Goal: Task Accomplishment & Management: Manage account settings

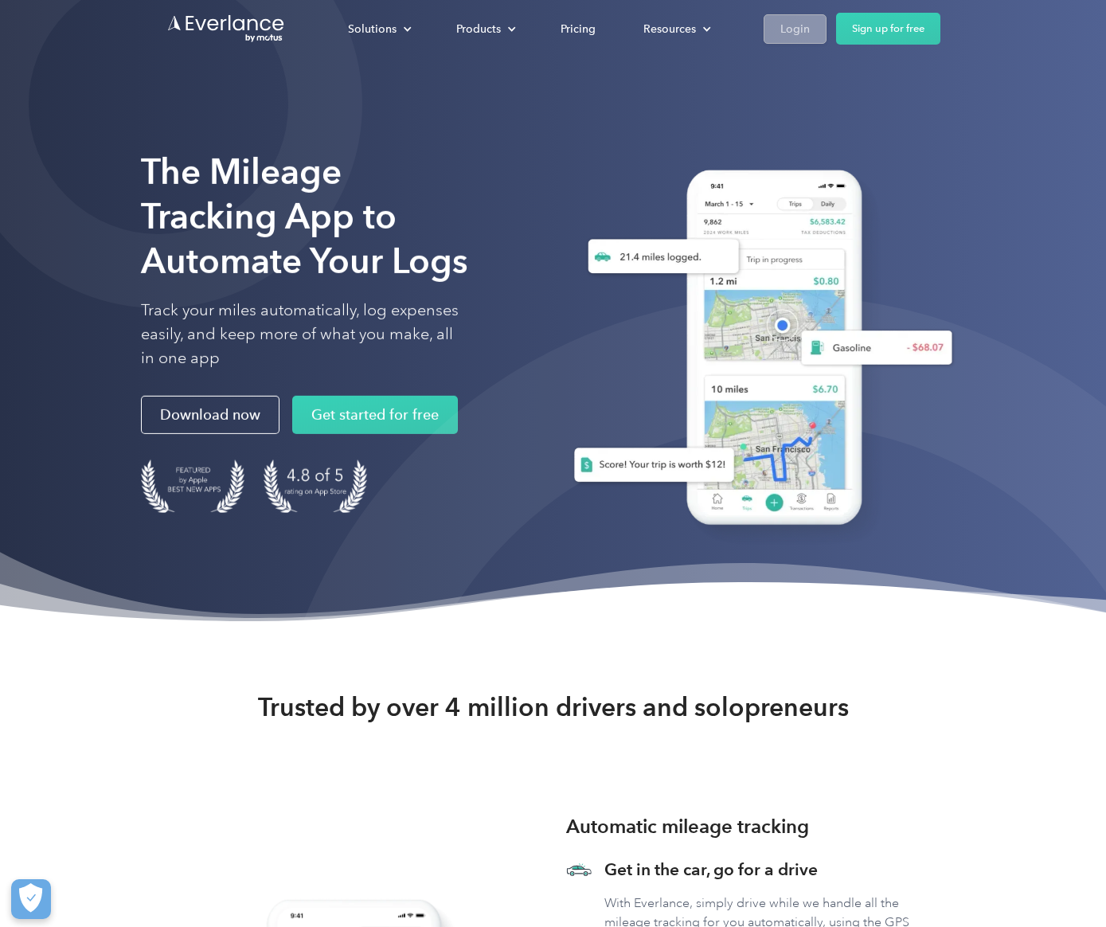
click at [789, 28] on div "Login" at bounding box center [794, 29] width 29 height 20
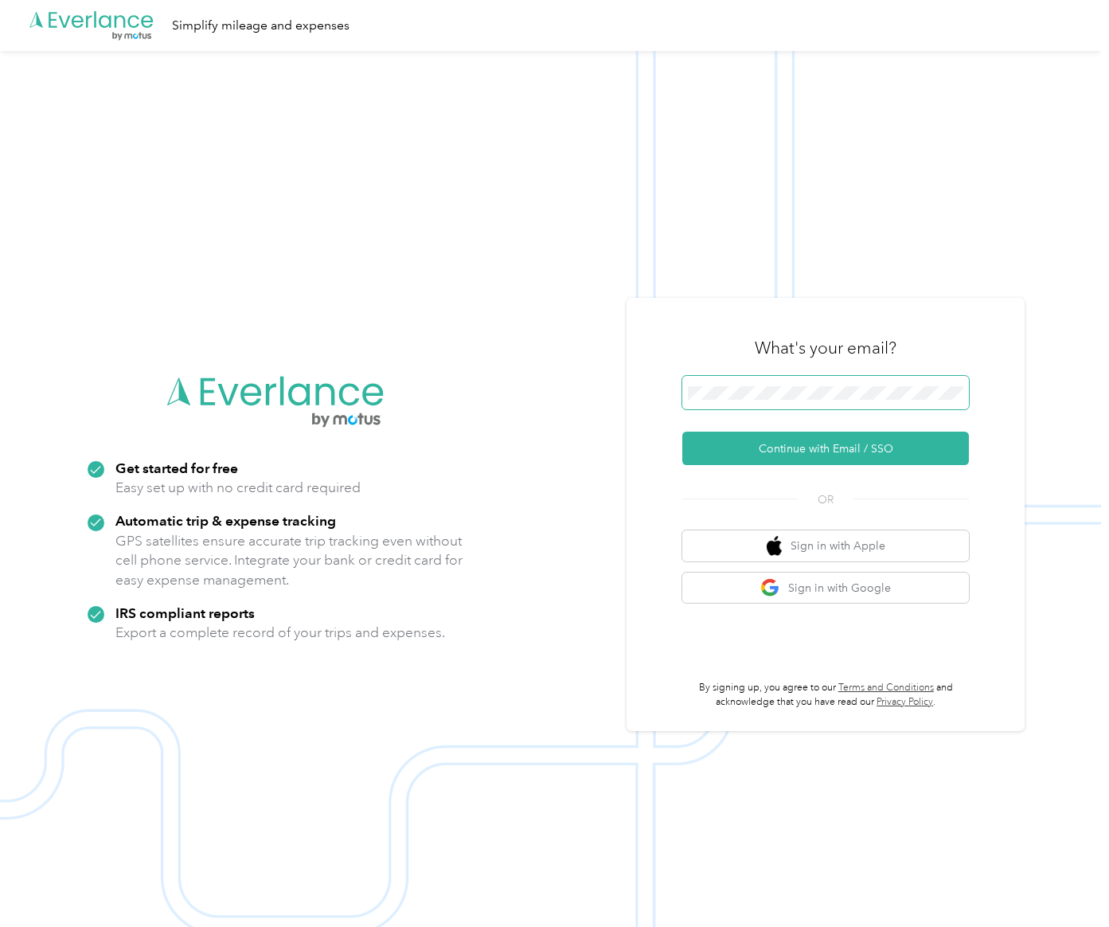
click at [747, 383] on span at bounding box center [825, 392] width 287 height 33
click at [751, 400] on span at bounding box center [825, 392] width 287 height 33
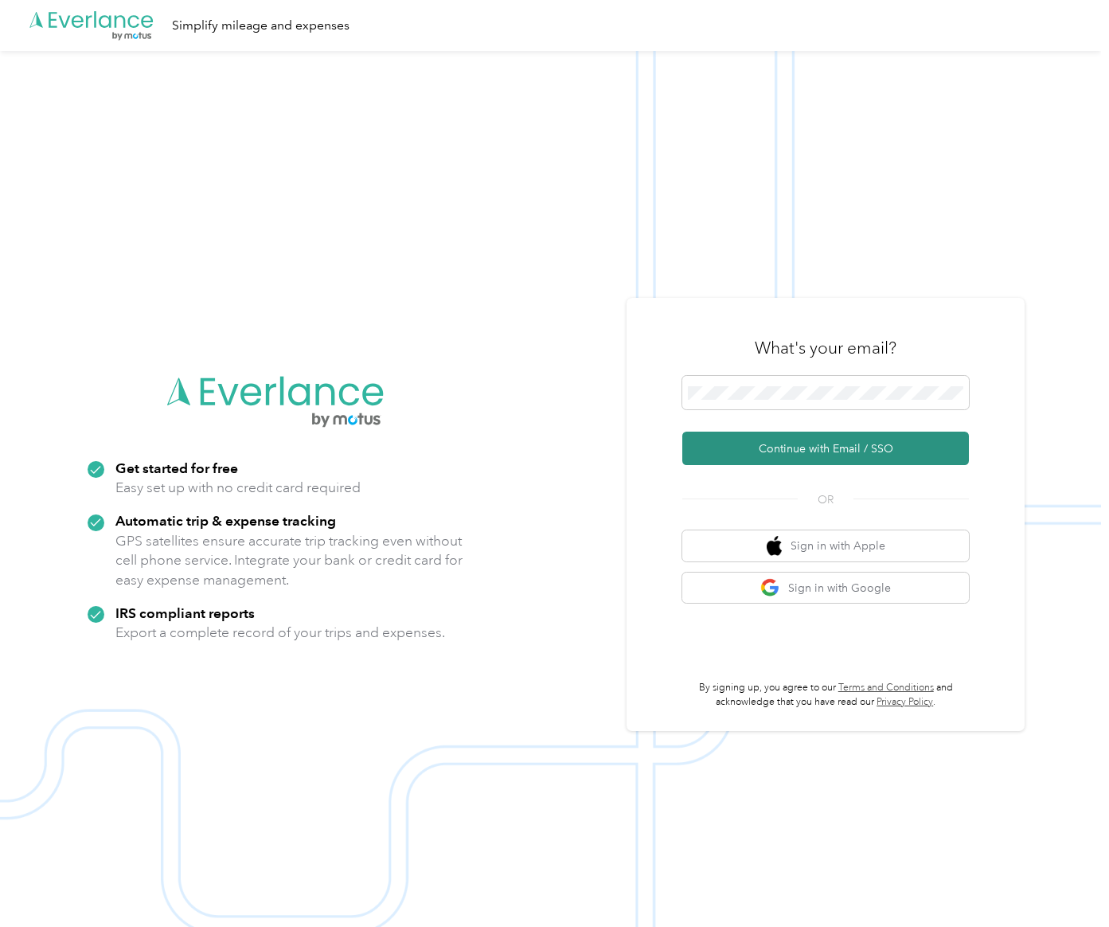
click at [818, 438] on button "Continue with Email / SSO" at bounding box center [825, 447] width 287 height 33
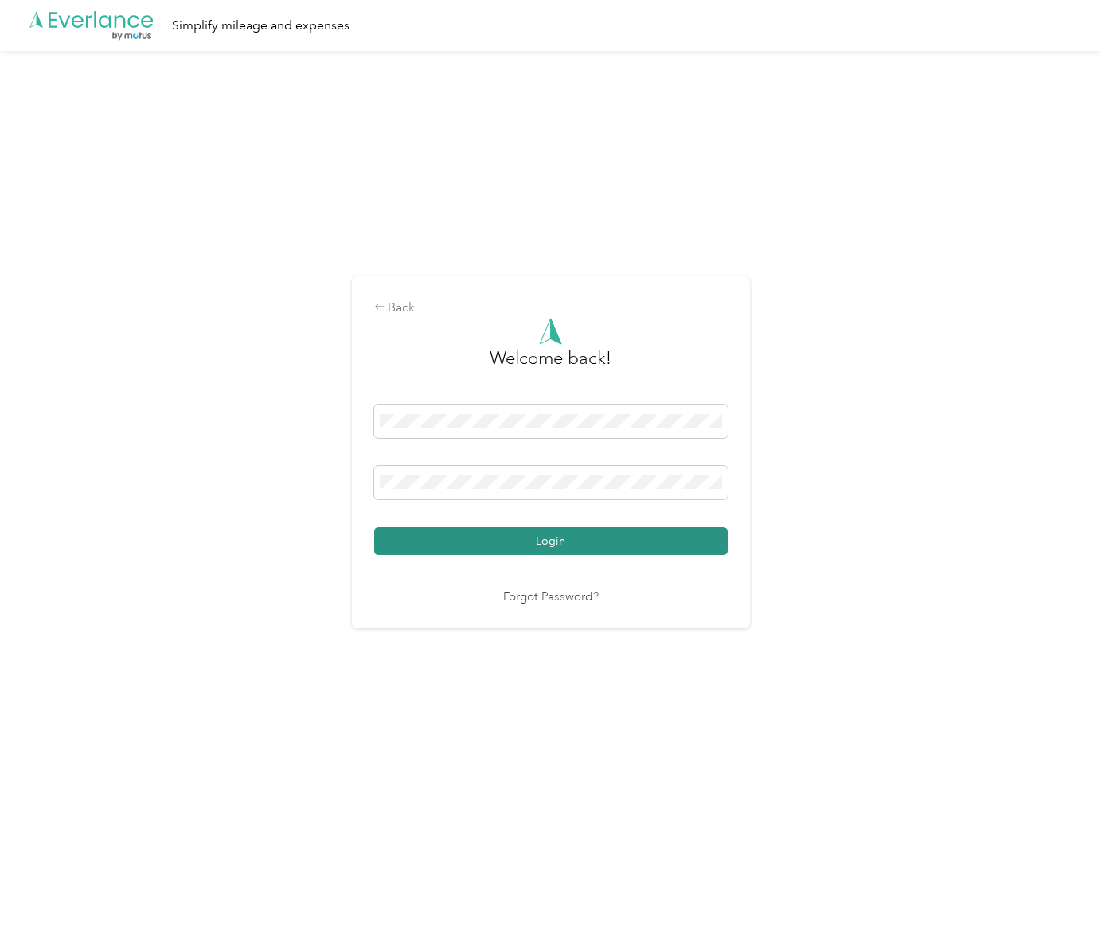
click at [545, 552] on button "Login" at bounding box center [550, 541] width 353 height 28
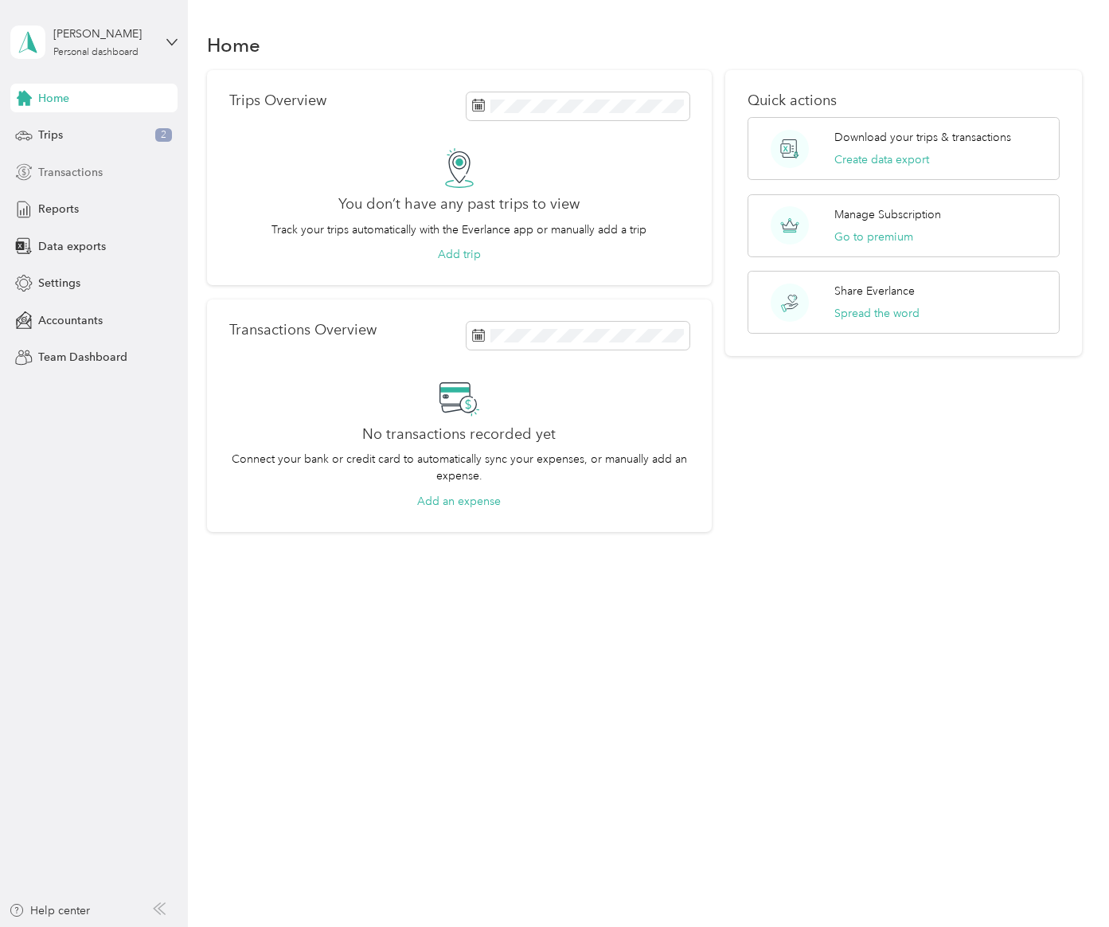
click at [138, 179] on div "Transactions" at bounding box center [93, 172] width 167 height 29
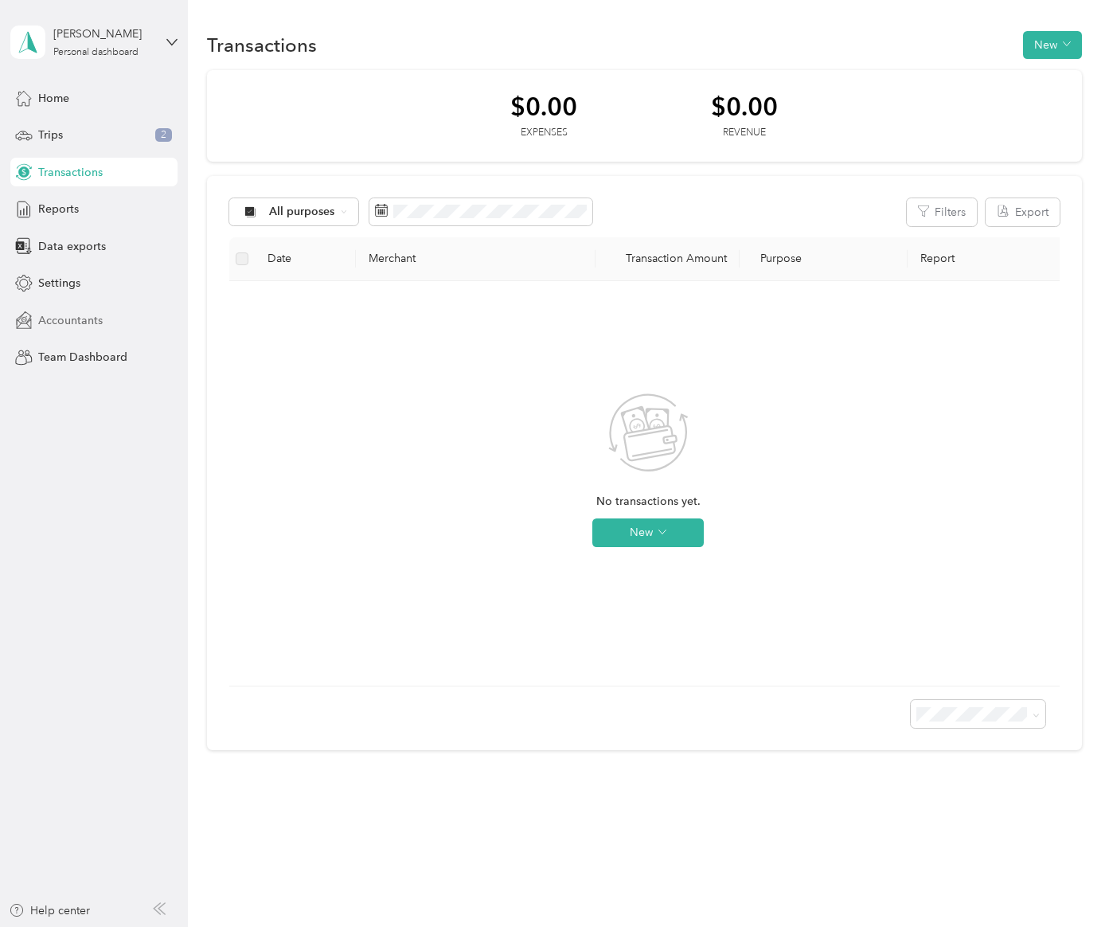
click at [127, 326] on div "Accountants" at bounding box center [93, 320] width 167 height 29
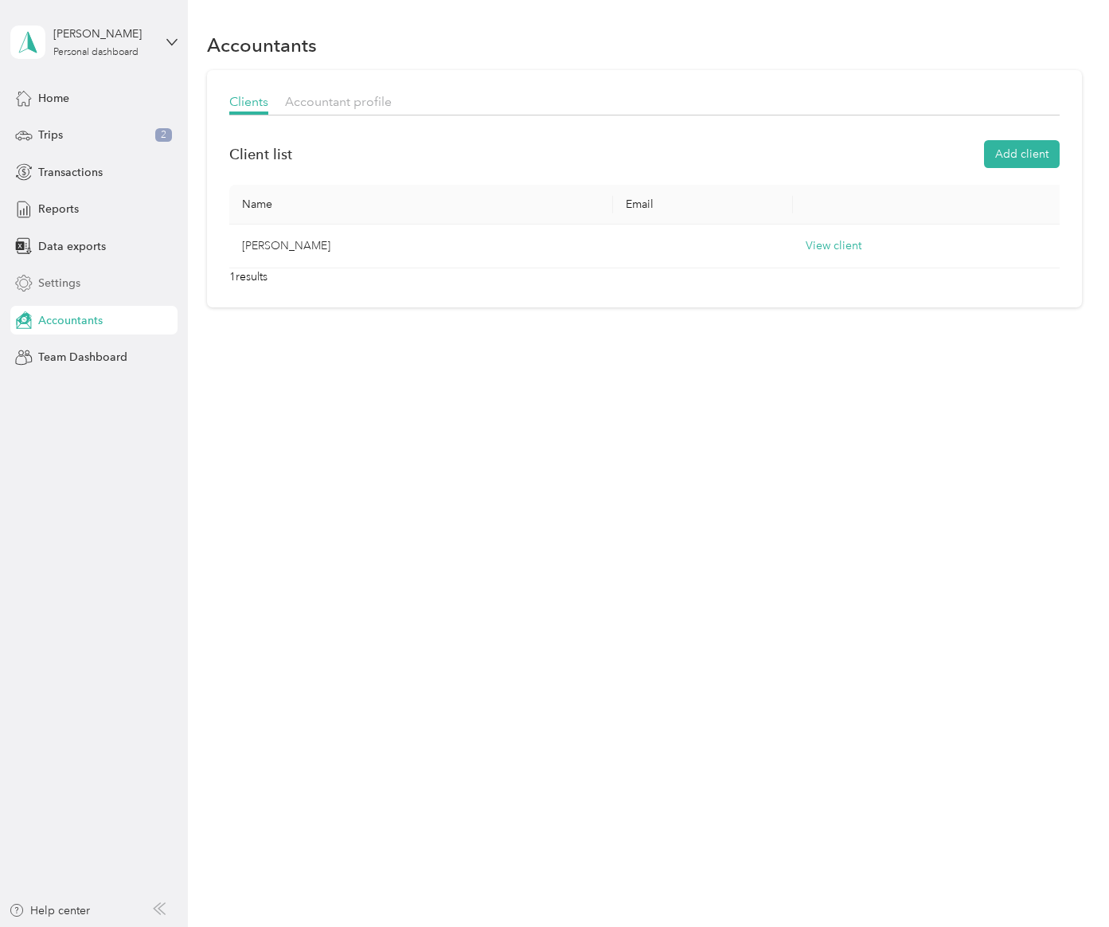
click at [111, 283] on div "Settings" at bounding box center [93, 283] width 167 height 29
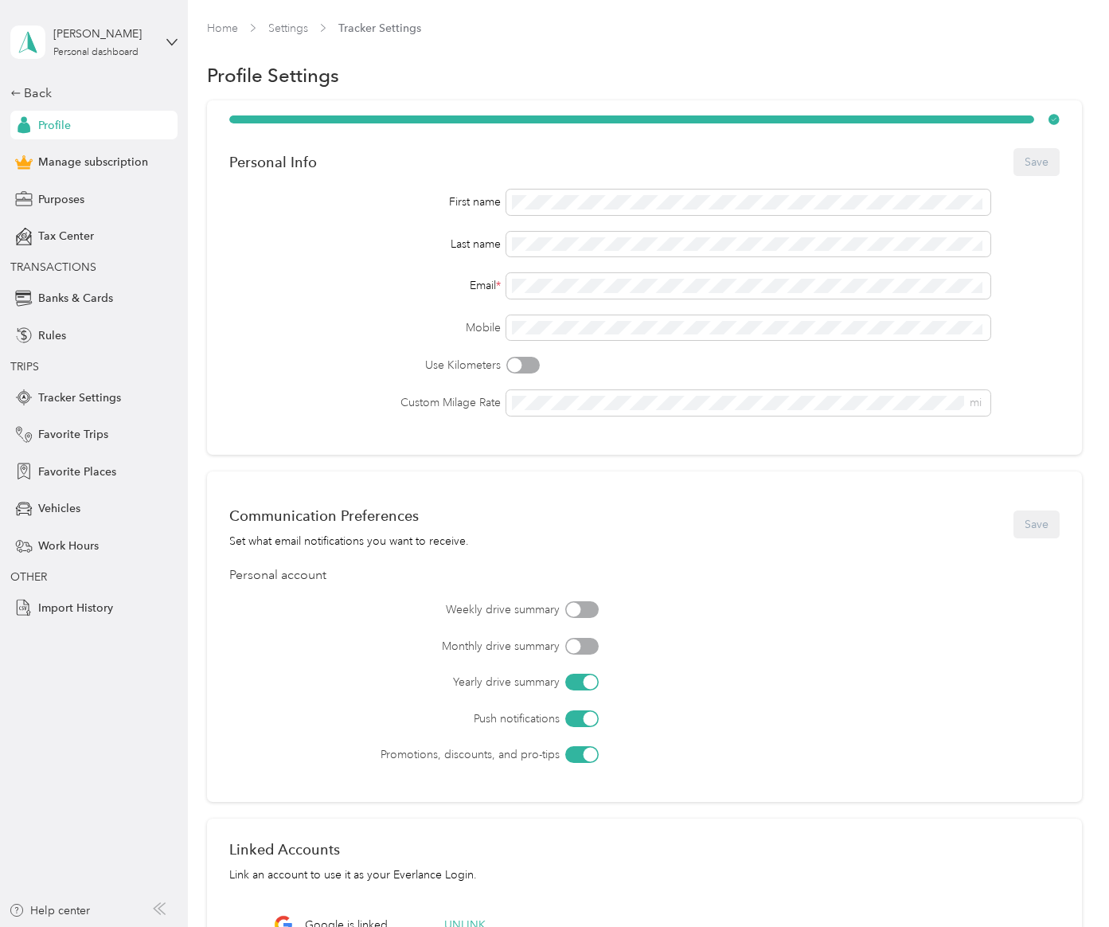
click at [138, 147] on div "Back Profile Manage subscription Purposes Tax Center TRANSACTIONS Banks & Cards…" at bounding box center [93, 353] width 167 height 538
click at [141, 158] on span "Manage subscription" at bounding box center [93, 162] width 110 height 17
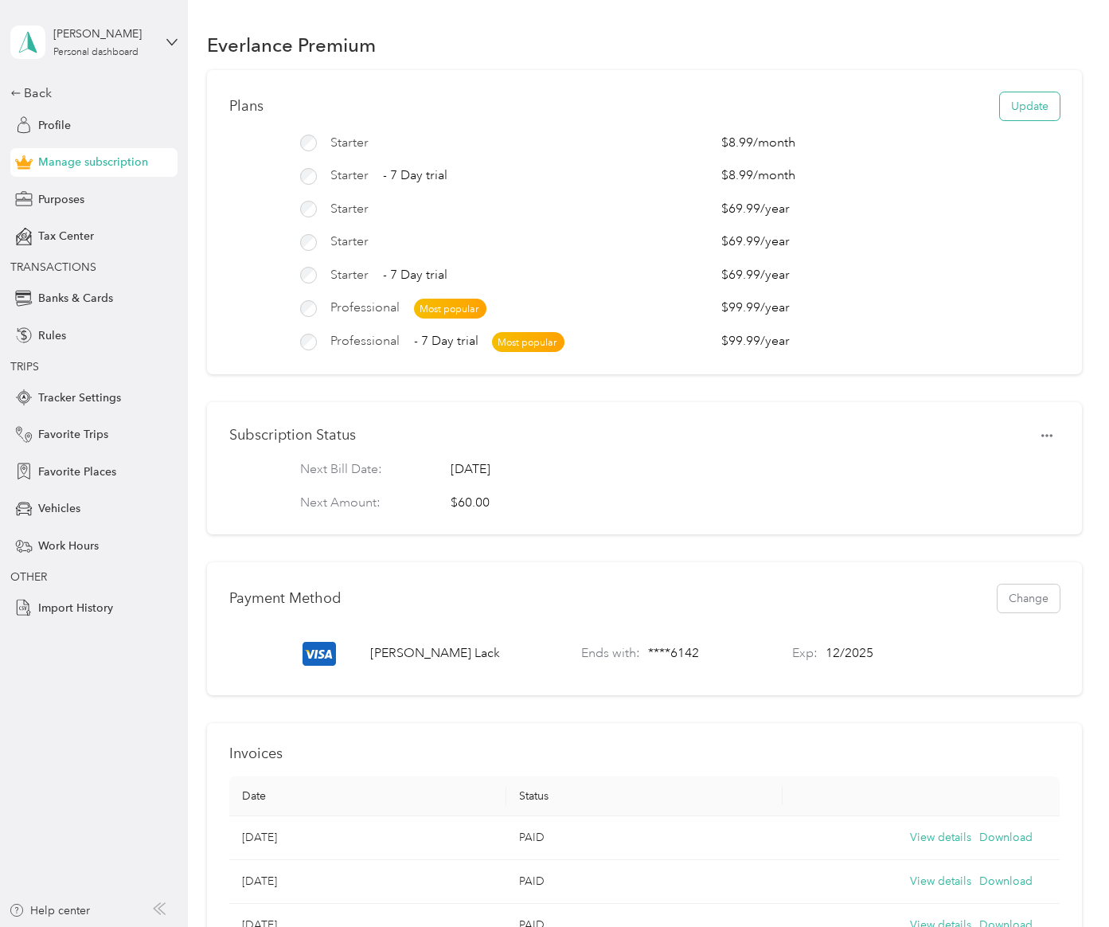
click at [1012, 112] on button "Update" at bounding box center [1030, 106] width 60 height 28
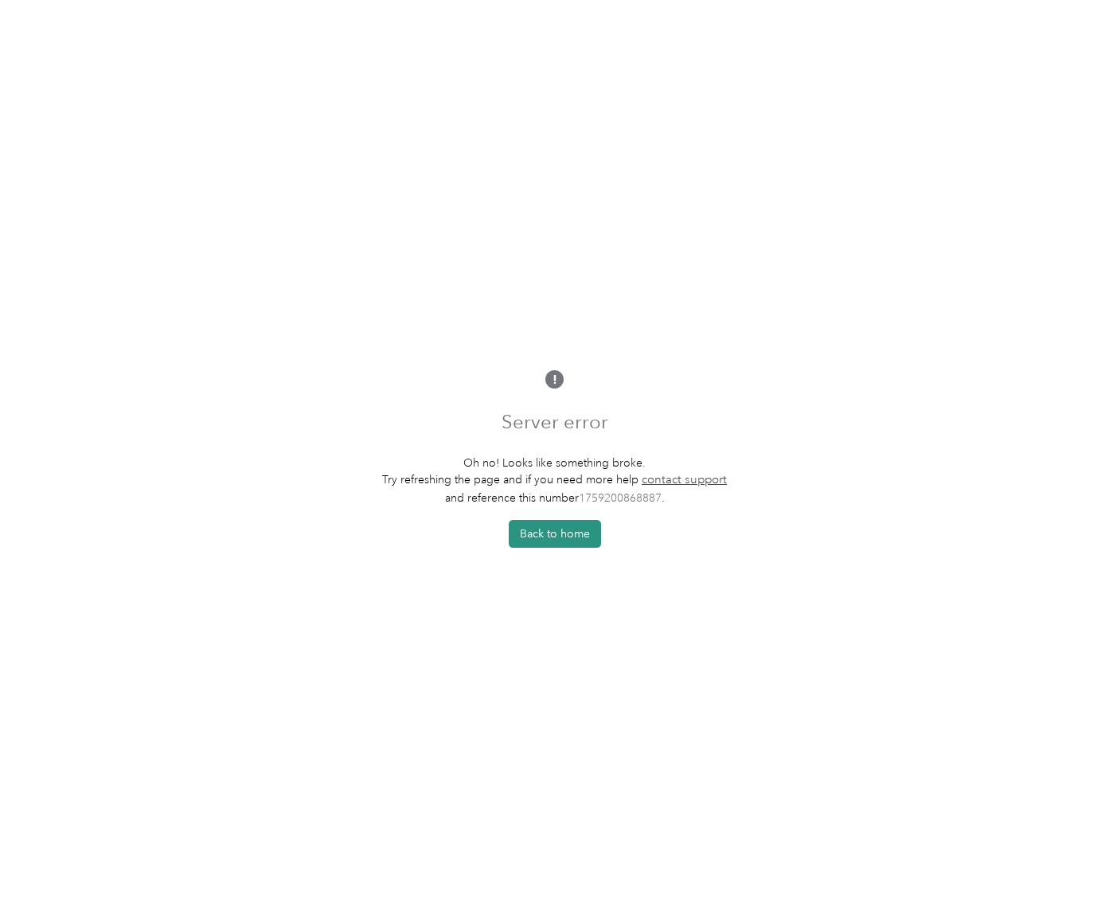
click at [566, 545] on button "Back to home" at bounding box center [555, 534] width 92 height 28
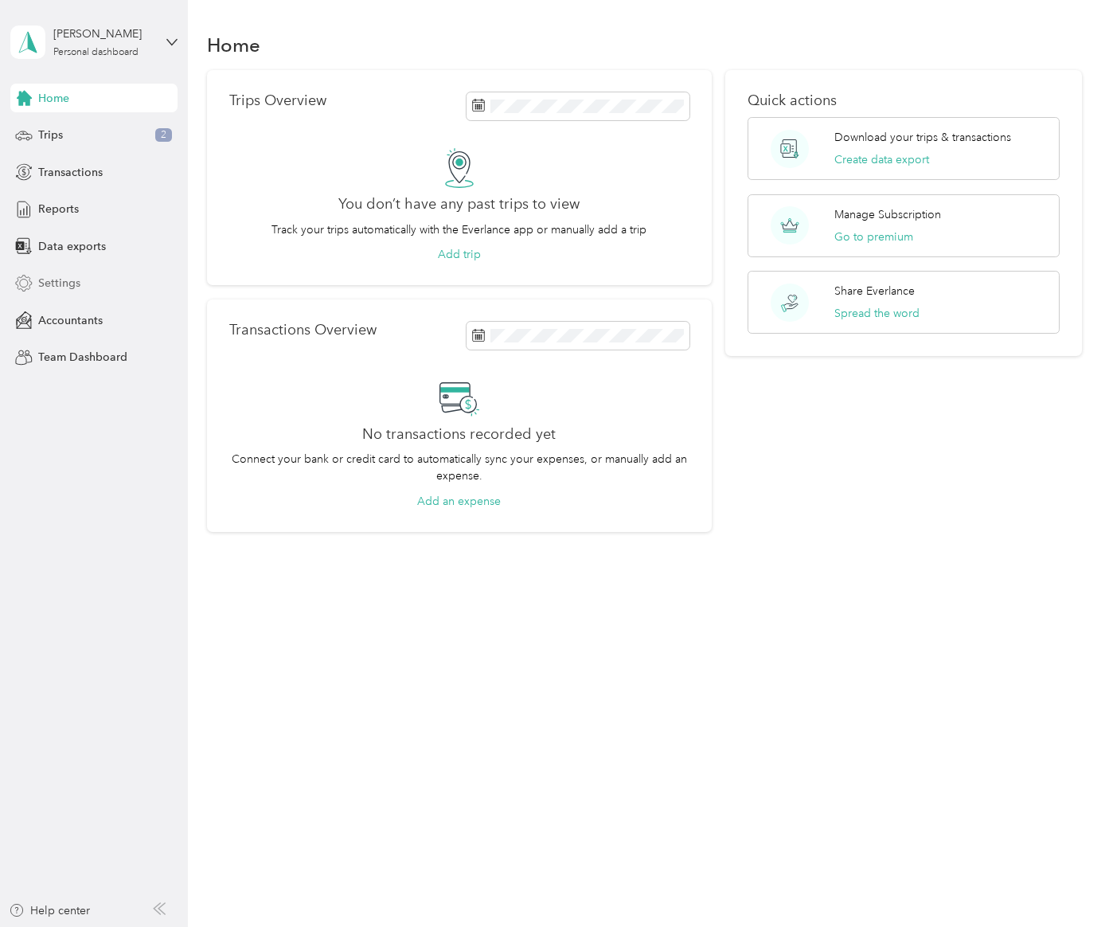
click at [123, 295] on div "Settings" at bounding box center [93, 283] width 167 height 29
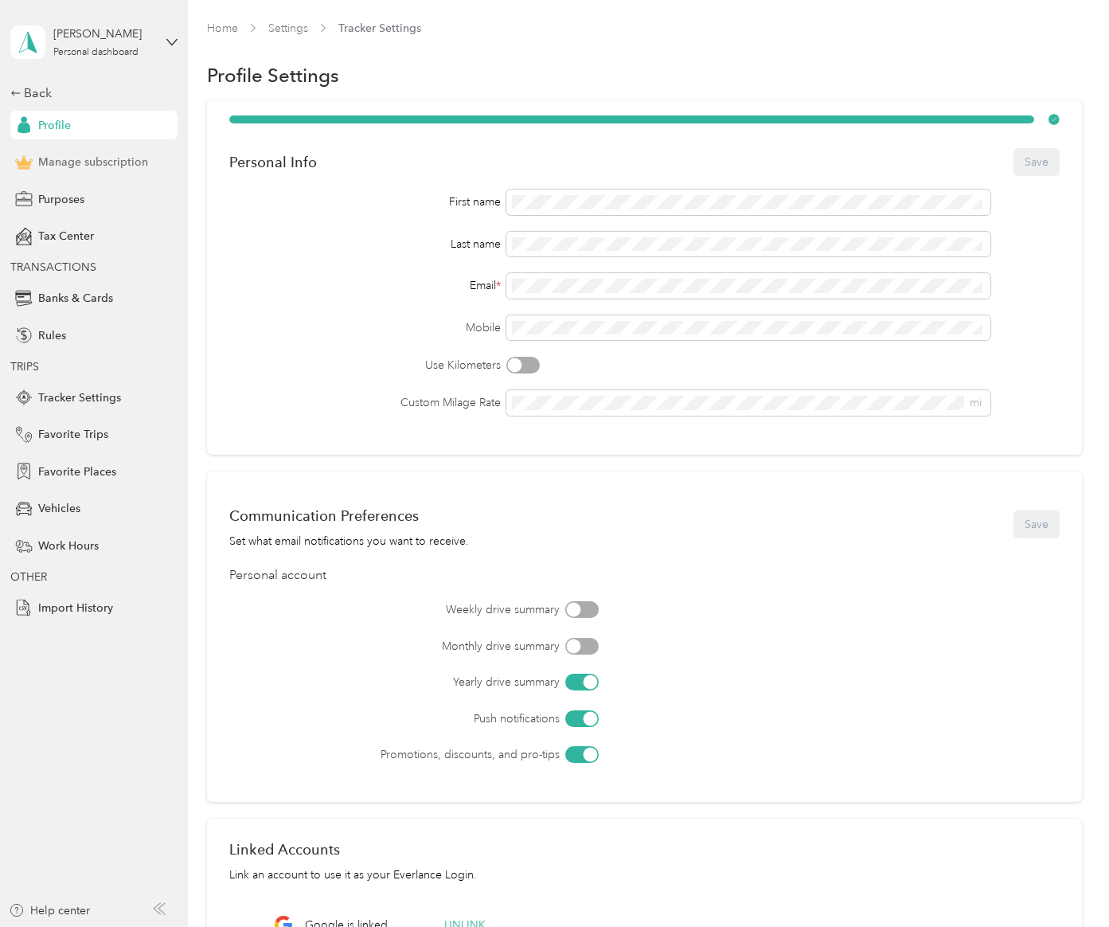
click at [112, 174] on div "Manage subscription" at bounding box center [93, 162] width 167 height 29
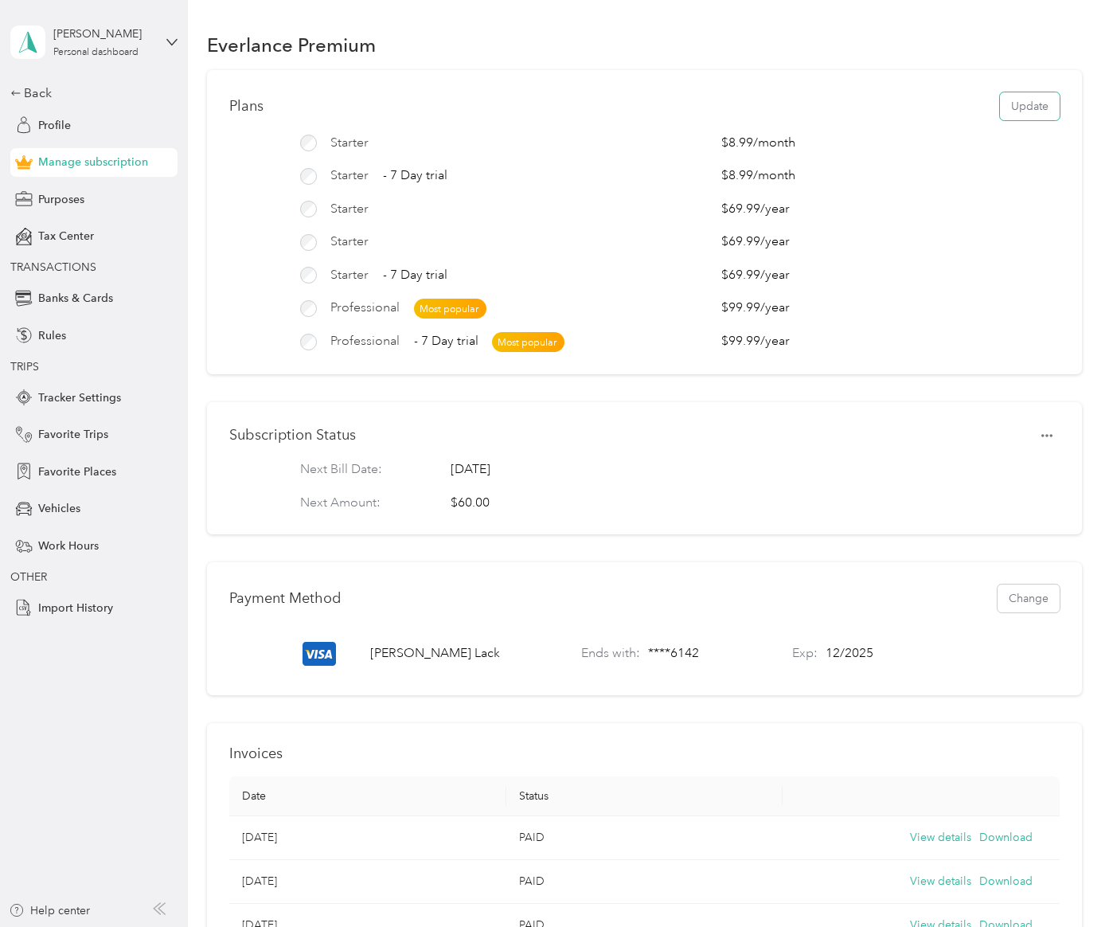
drag, startPoint x: 1012, startPoint y: 106, endPoint x: 982, endPoint y: 274, distance: 170.5
click at [982, 274] on div "Plans Update Starter $8.99 / month Starter - 7 Day trial $8.99 / month Starter …" at bounding box center [644, 222] width 874 height 304
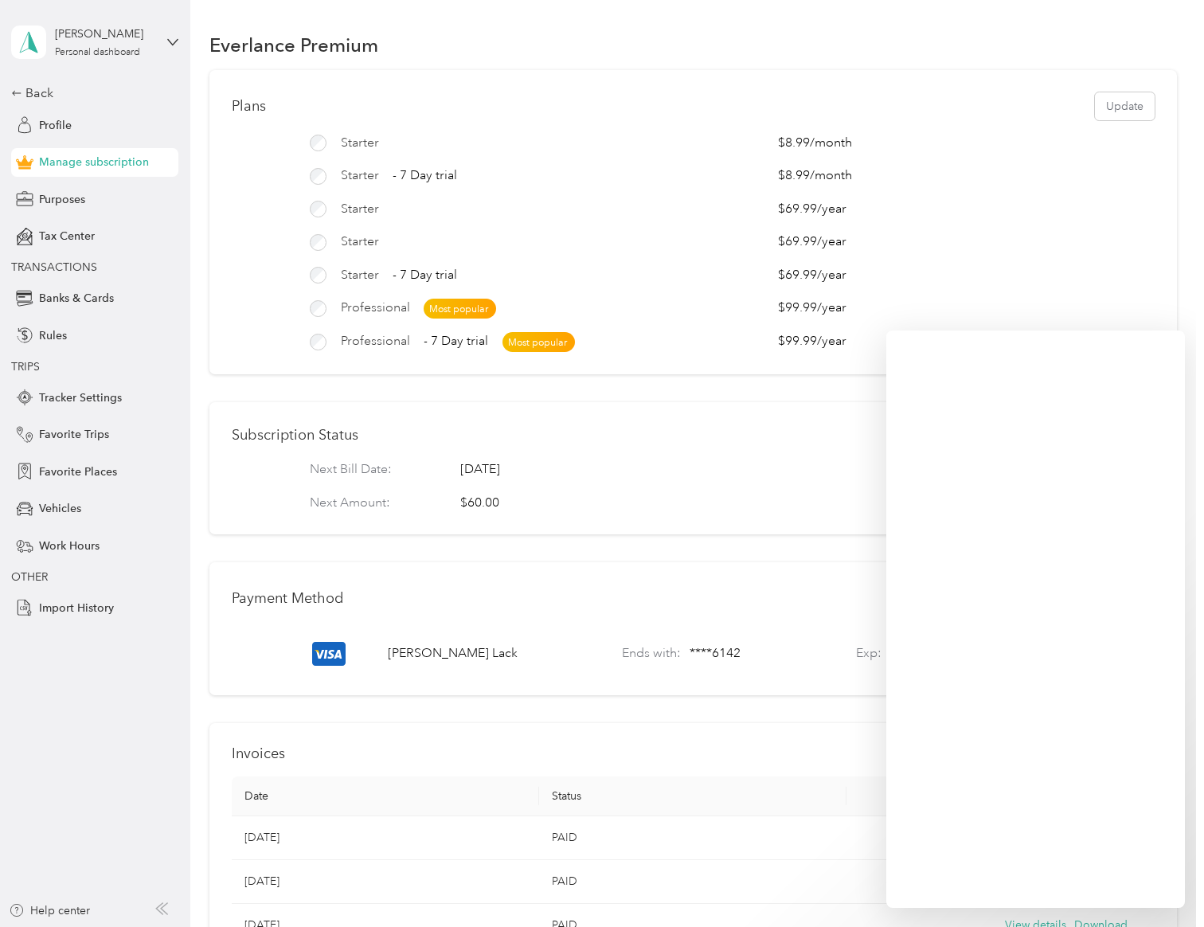
click at [1103, 183] on div "$8.99 / month" at bounding box center [966, 175] width 376 height 19
